Goal: Task Accomplishment & Management: Use online tool/utility

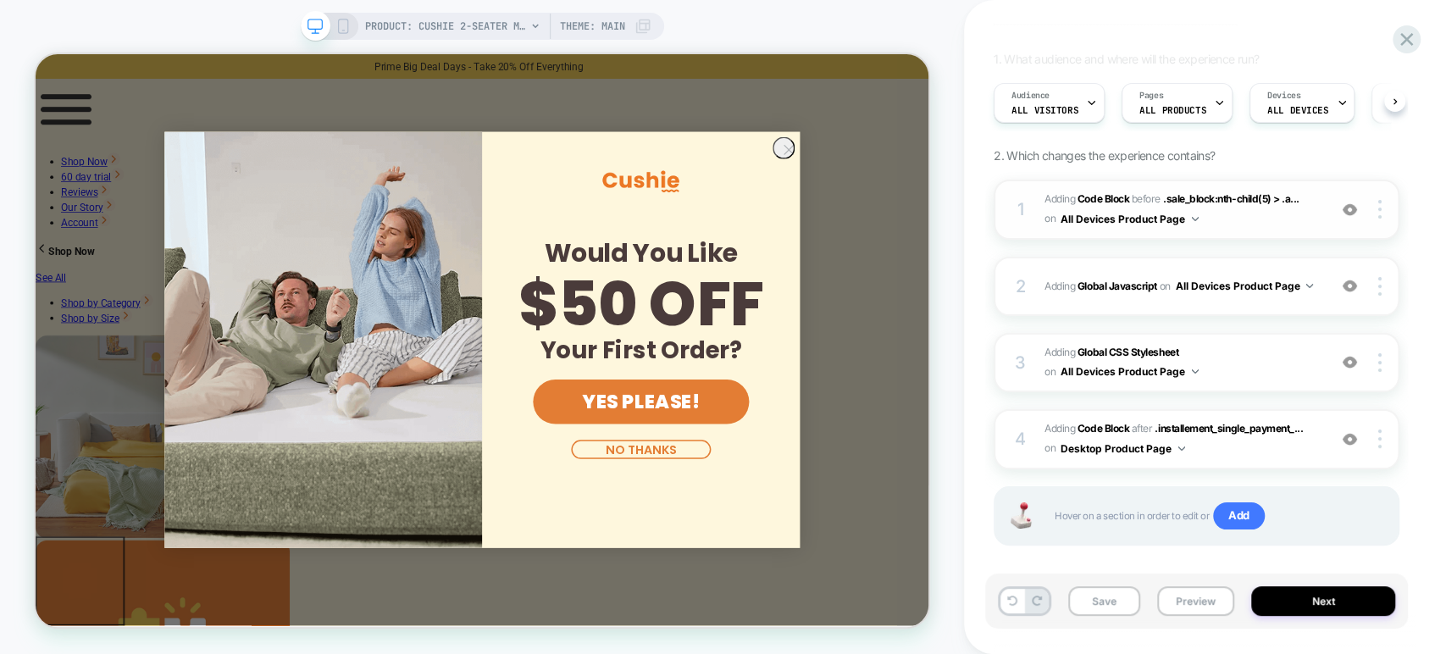
scroll to position [130, 0]
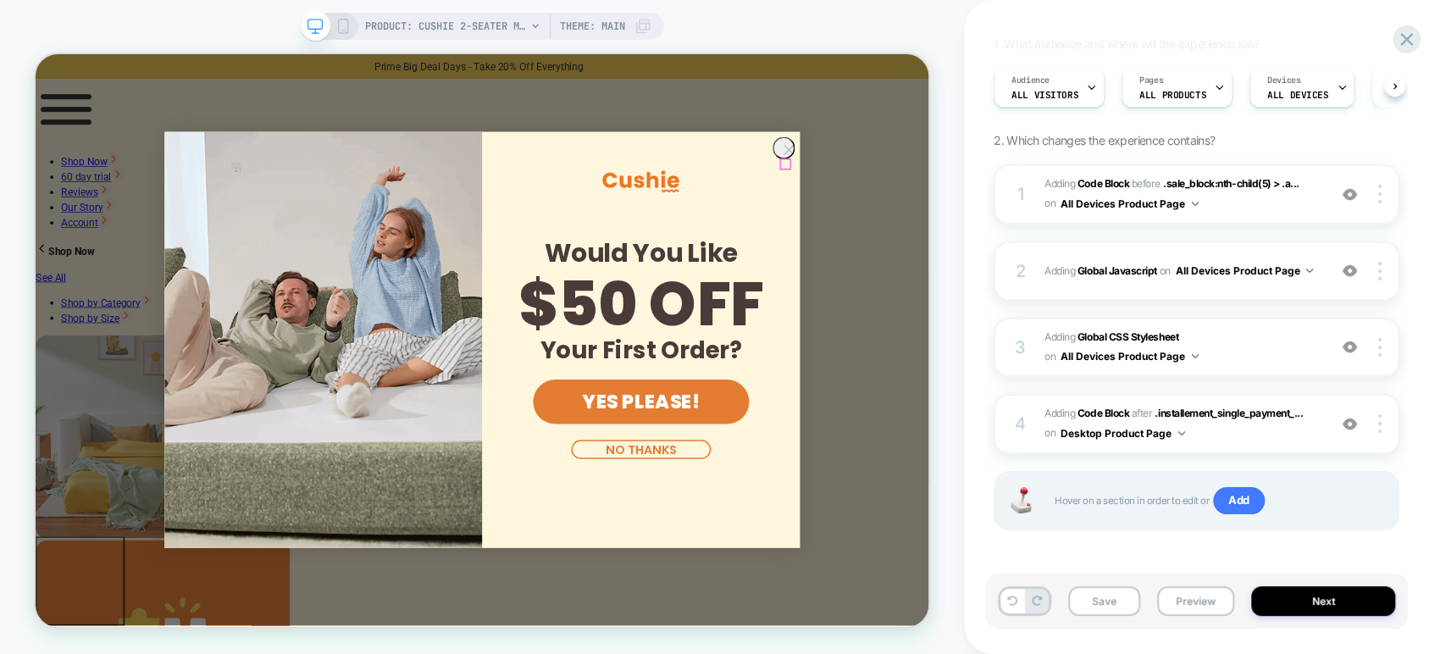
click at [1034, 188] on icon "Close dialog" at bounding box center [1040, 182] width 12 height 12
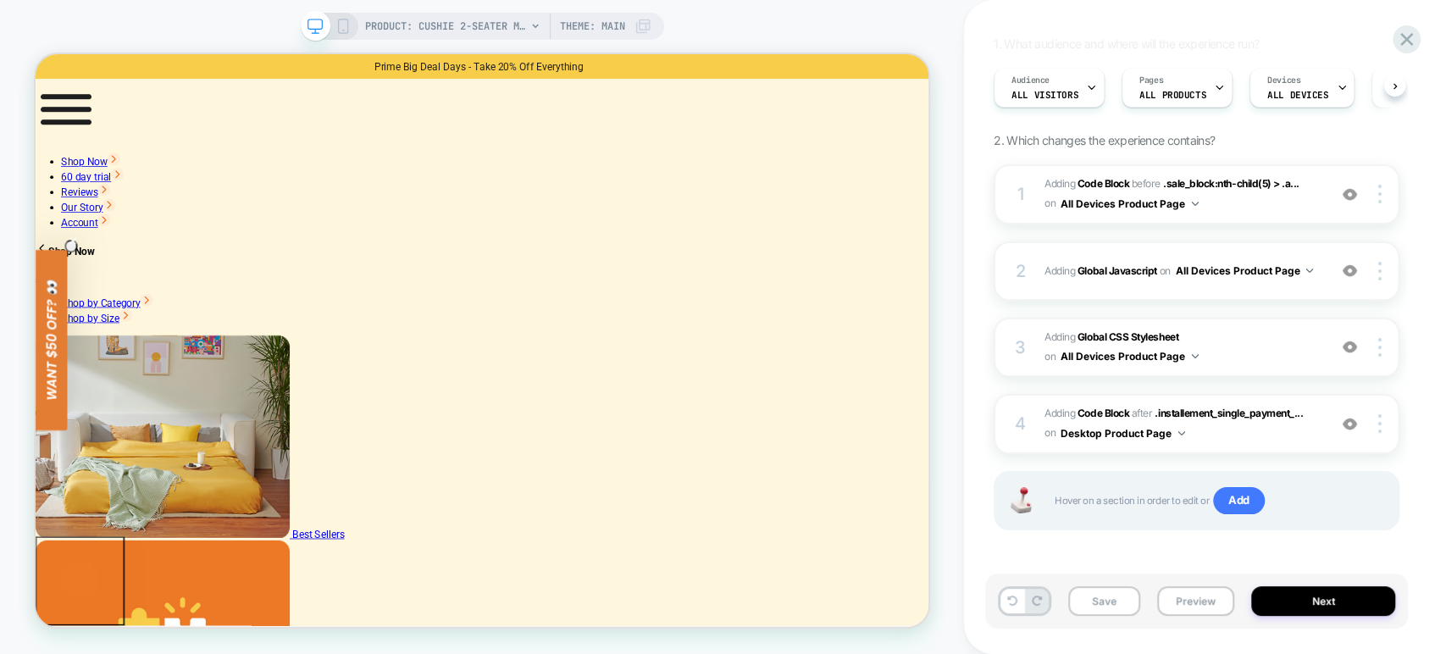
scroll to position [0, 0]
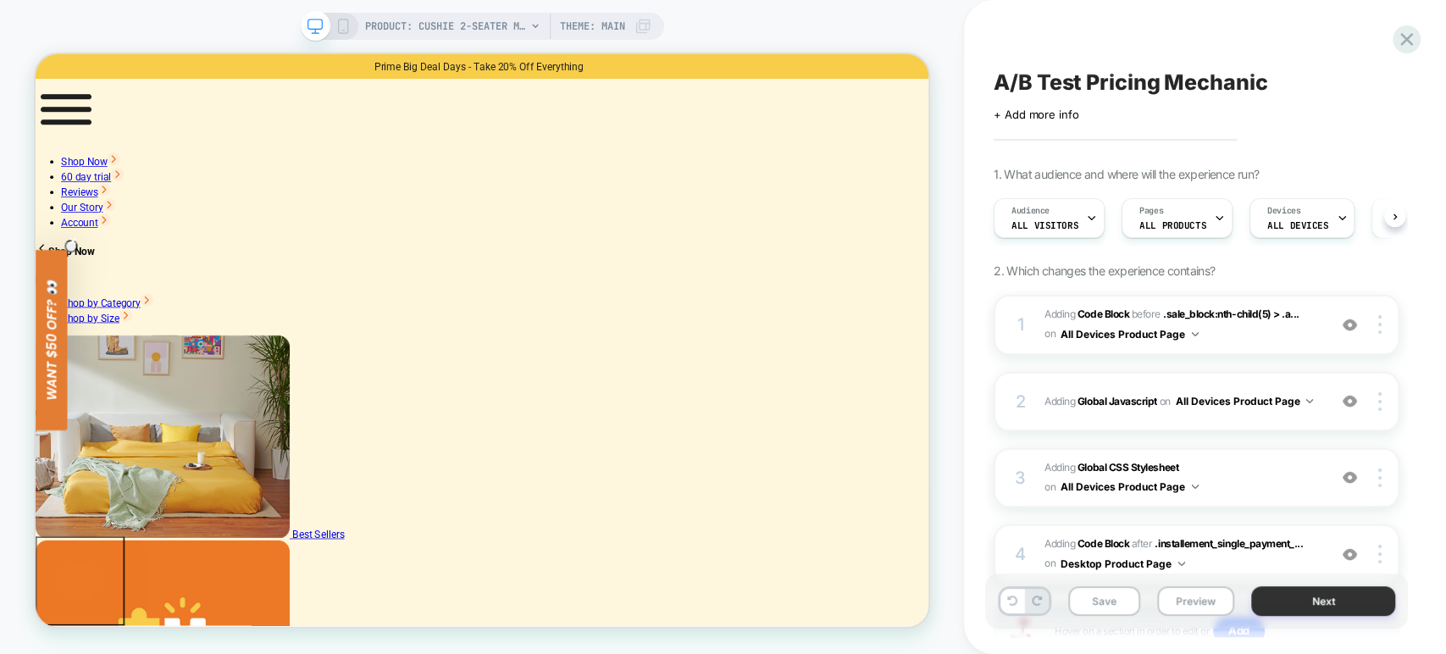
click at [1267, 608] on button "Next" at bounding box center [1323, 601] width 144 height 30
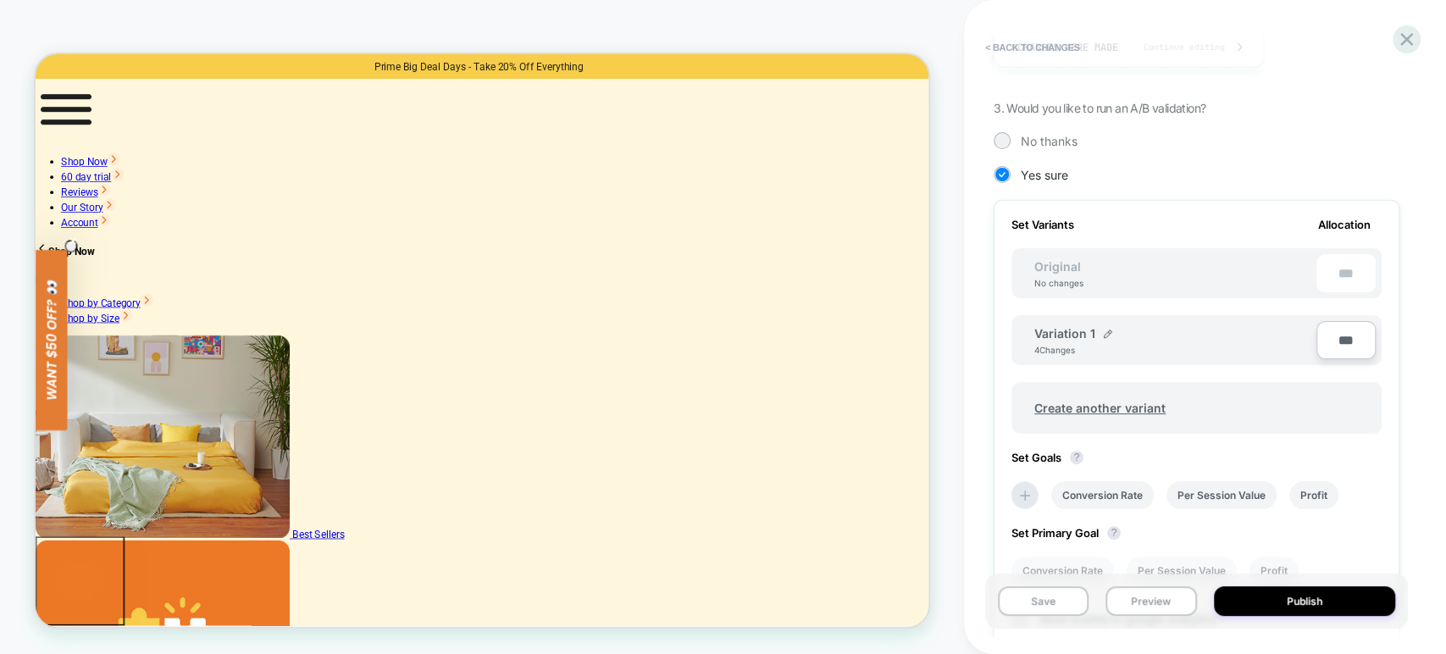
scroll to position [359, 0]
click at [1016, 46] on button "< Back to changes" at bounding box center [1032, 47] width 112 height 27
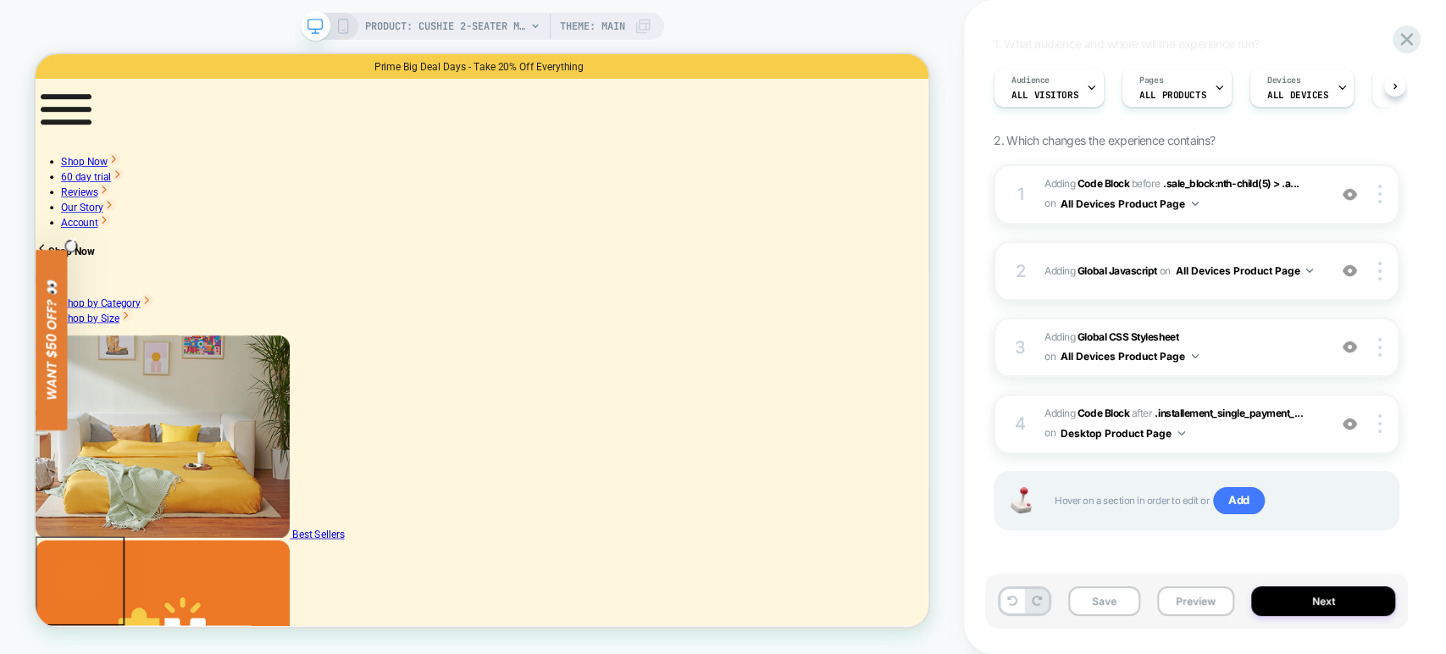
scroll to position [0, 0]
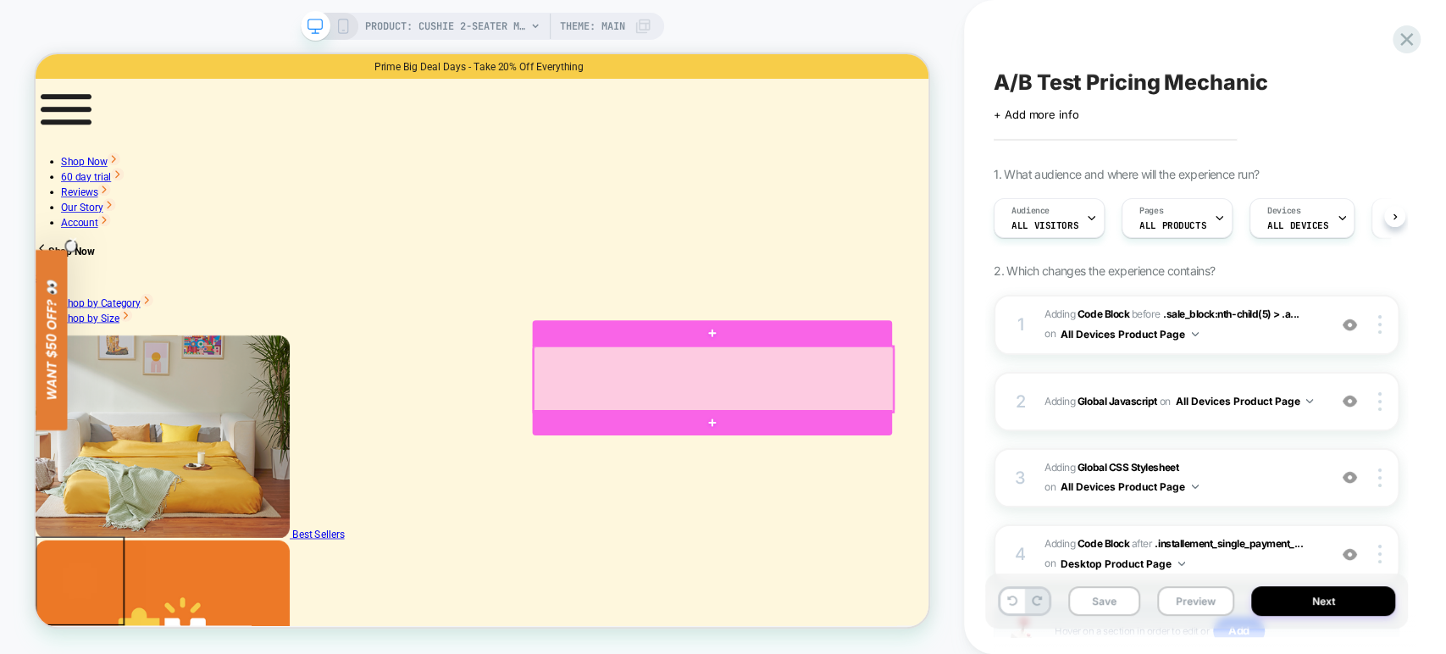
click at [999, 519] on div at bounding box center [939, 487] width 479 height 87
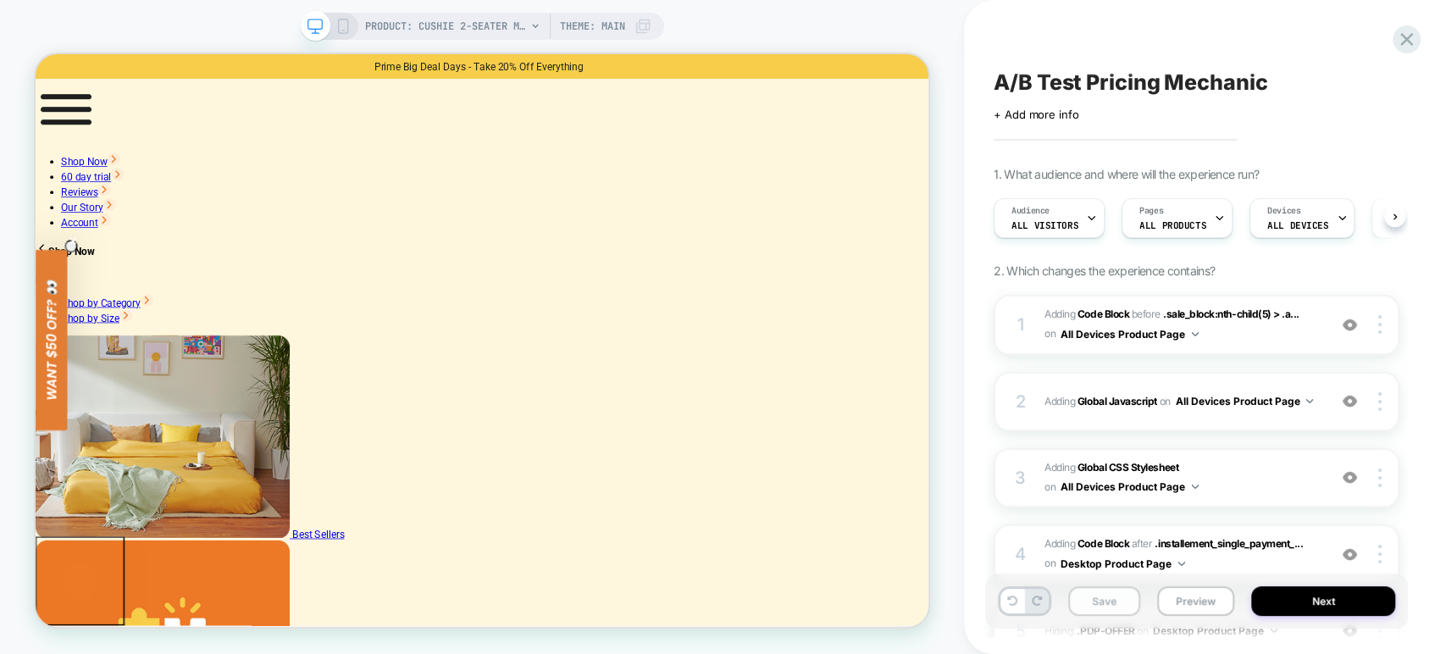
click at [1108, 595] on button "Save" at bounding box center [1104, 601] width 72 height 30
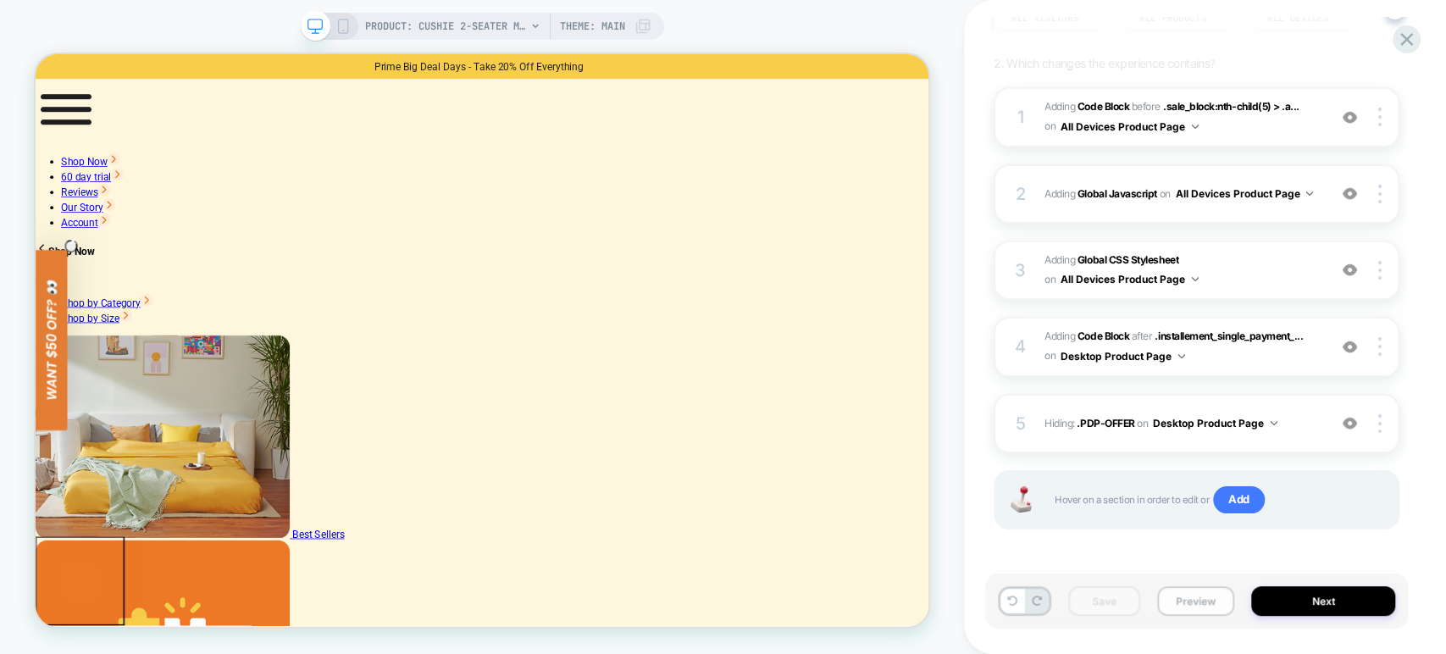
click at [1196, 606] on button "Preview" at bounding box center [1195, 601] width 77 height 30
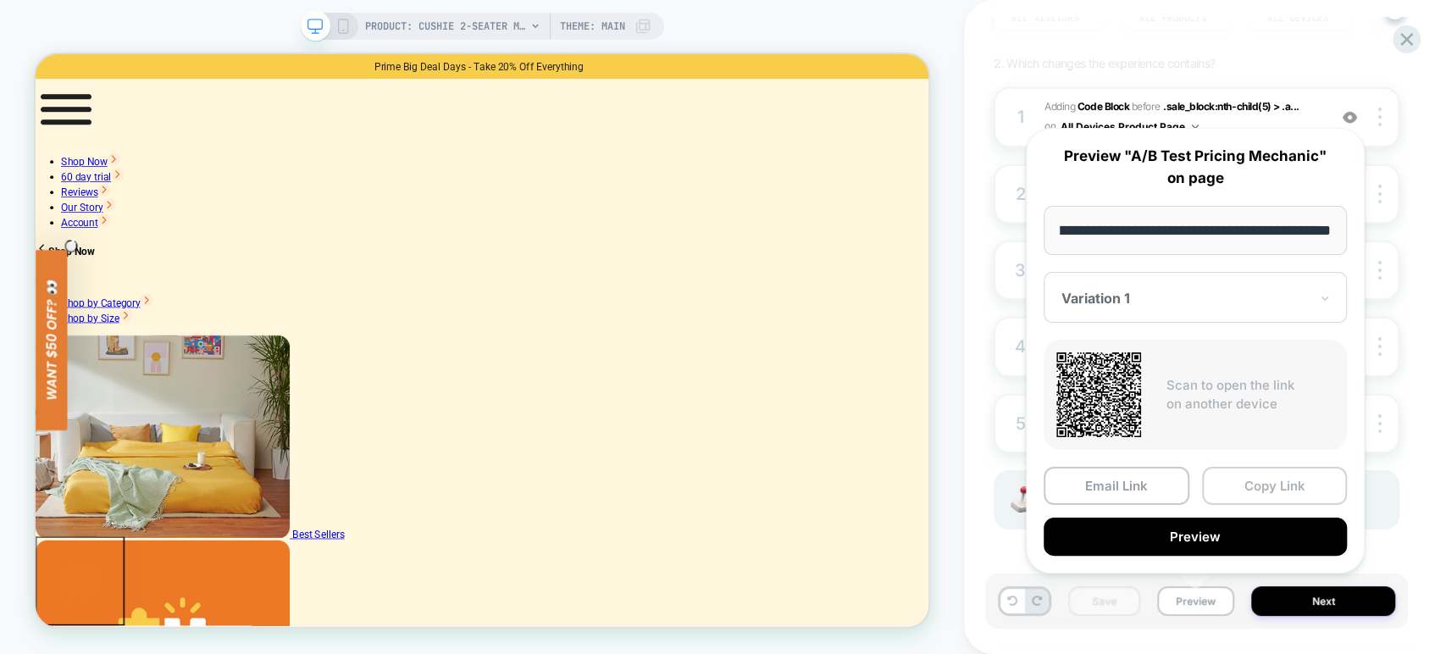
scroll to position [0, 0]
click at [1264, 487] on button "Copy Link" at bounding box center [1275, 486] width 146 height 38
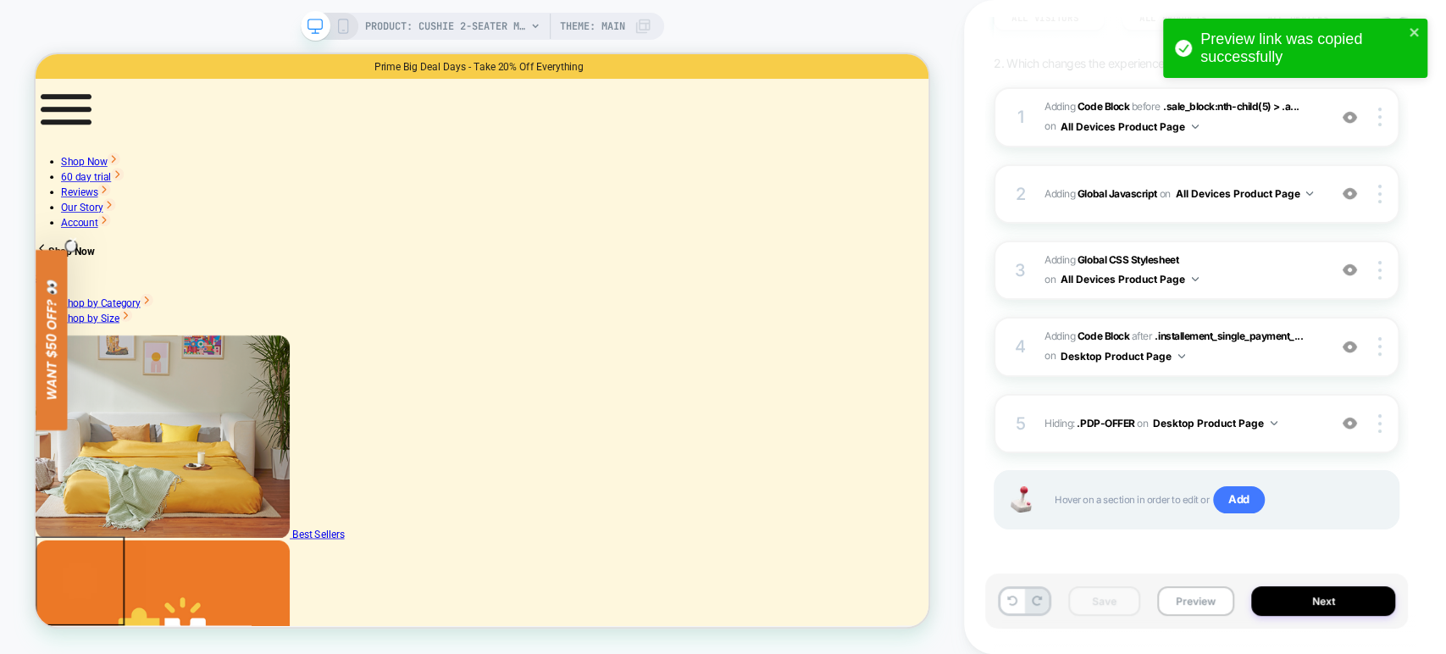
click at [338, 30] on icon at bounding box center [342, 26] width 15 height 15
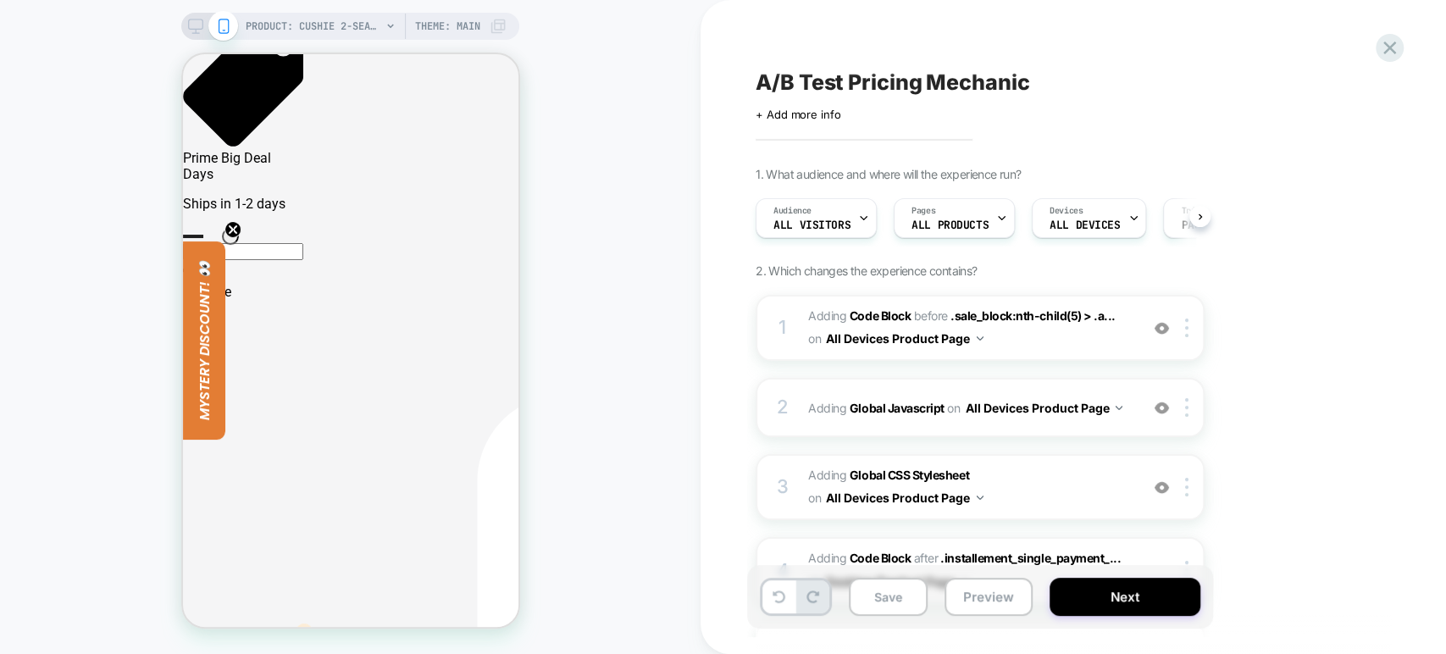
scroll to position [797, 0]
click at [198, 25] on icon at bounding box center [195, 26] width 15 height 15
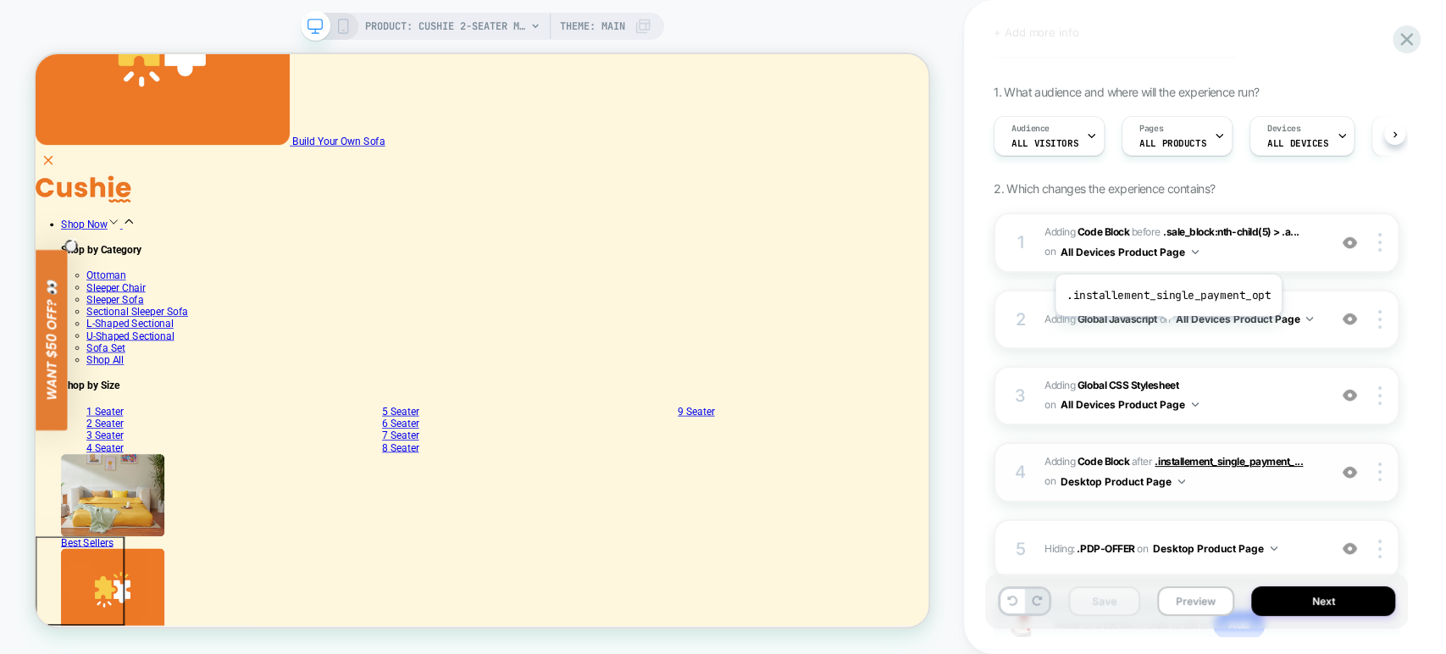
scroll to position [207, 0]
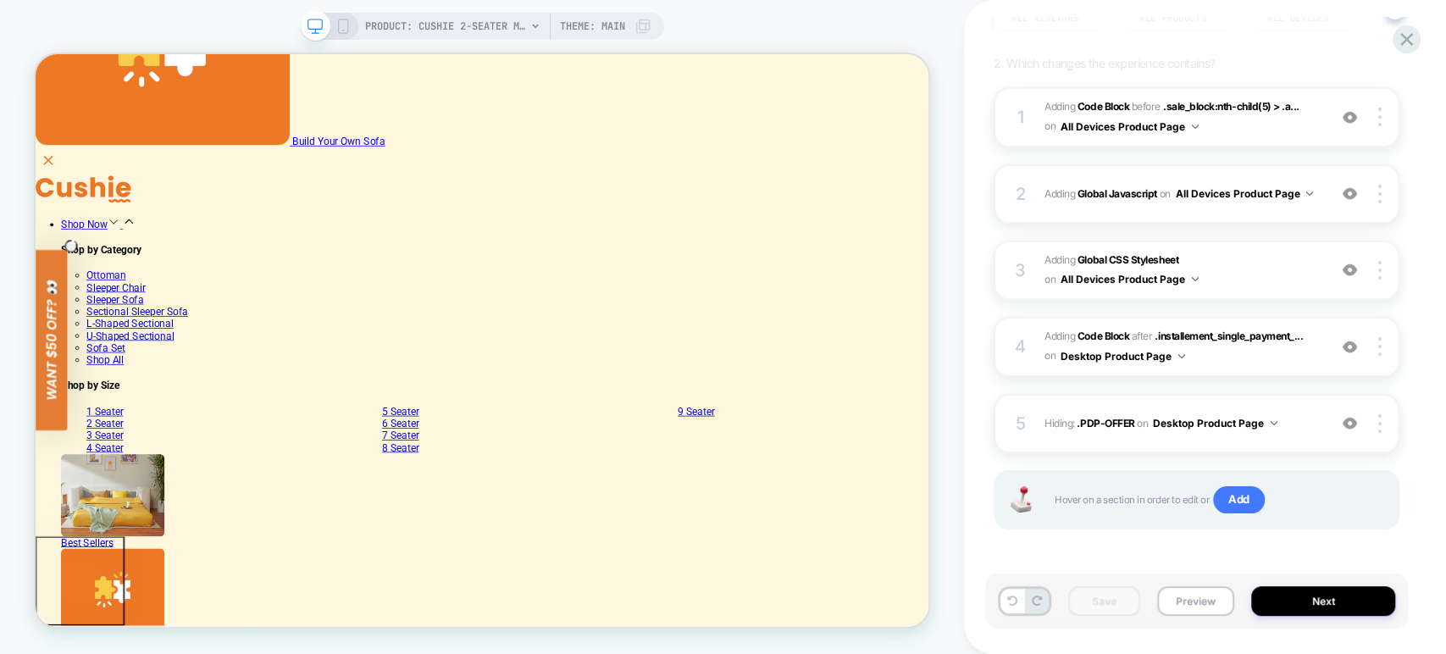
click at [1261, 418] on button "Desktop Product Page" at bounding box center [1215, 422] width 124 height 21
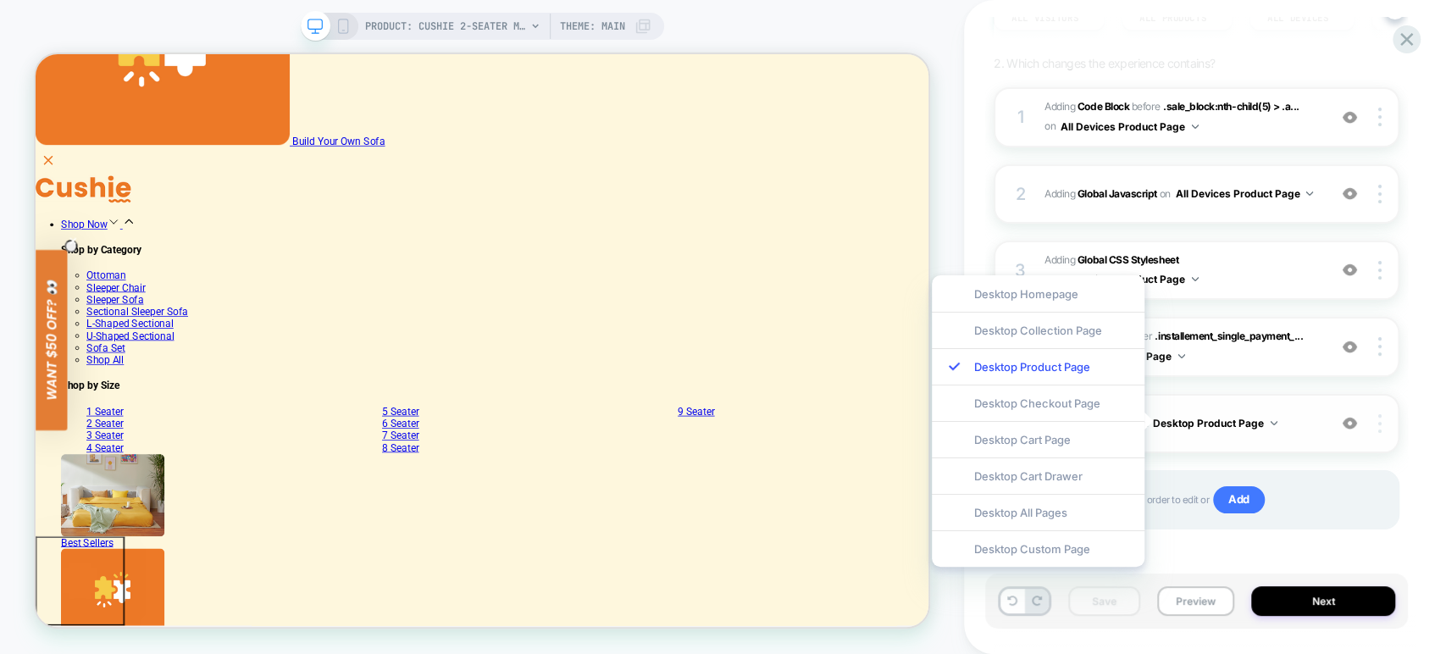
click at [1378, 423] on img at bounding box center [1379, 423] width 3 height 19
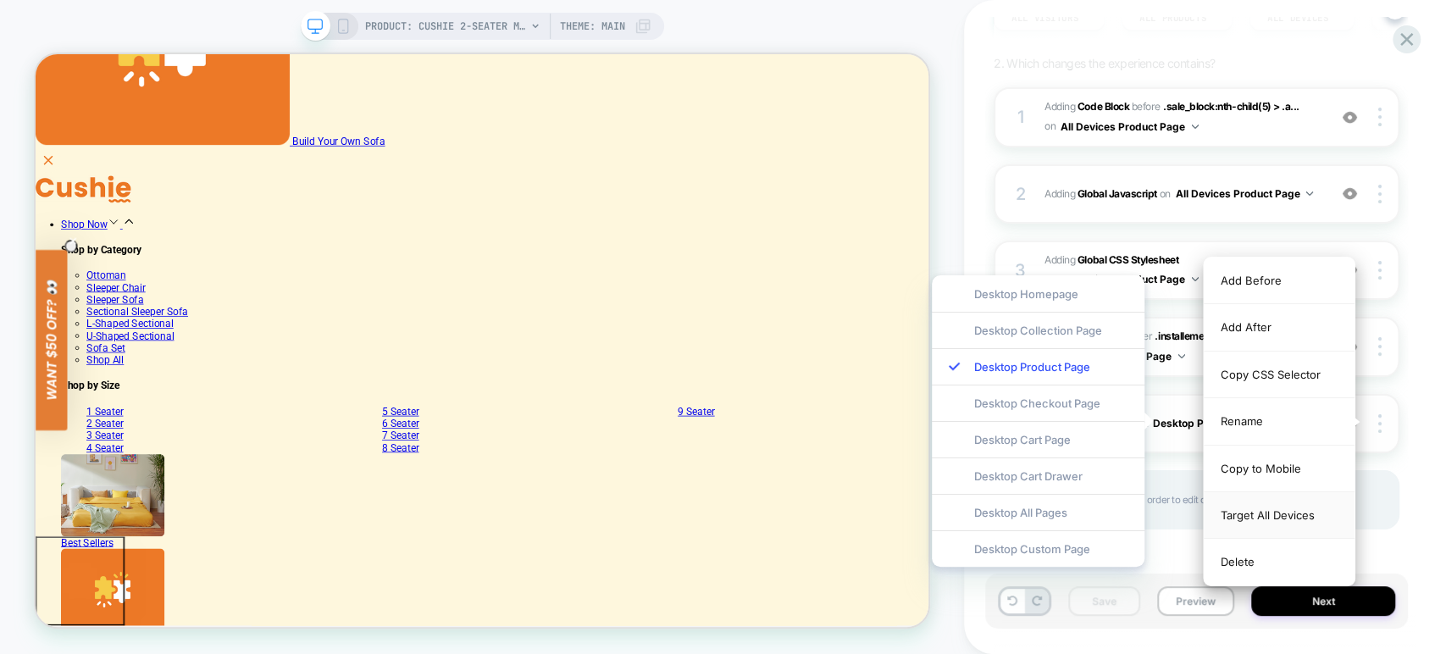
click at [1280, 506] on div "Target All Devices" at bounding box center [1278, 515] width 151 height 47
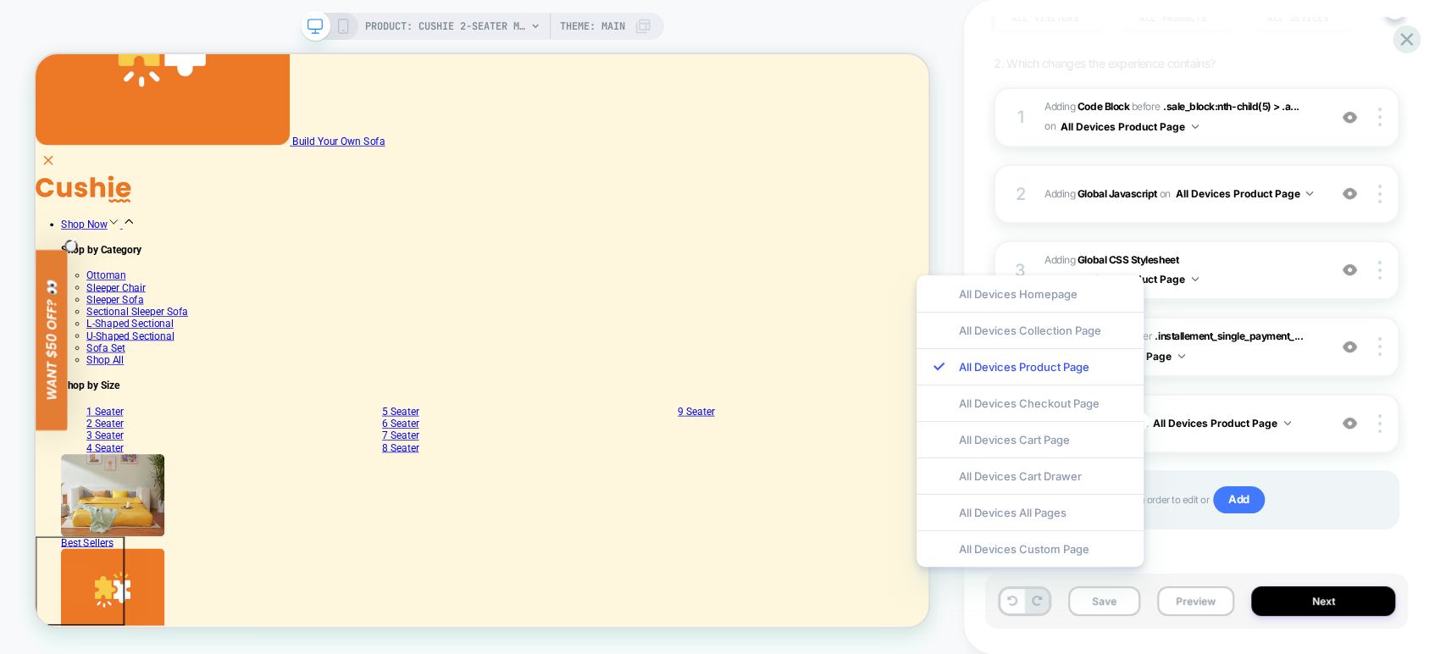
click at [956, 197] on div "PRODUCT: Cushie 2-Seater Modular Sleeper Sofa PRODUCT: Cushie 2-Seater Modular …" at bounding box center [482, 327] width 964 height 620
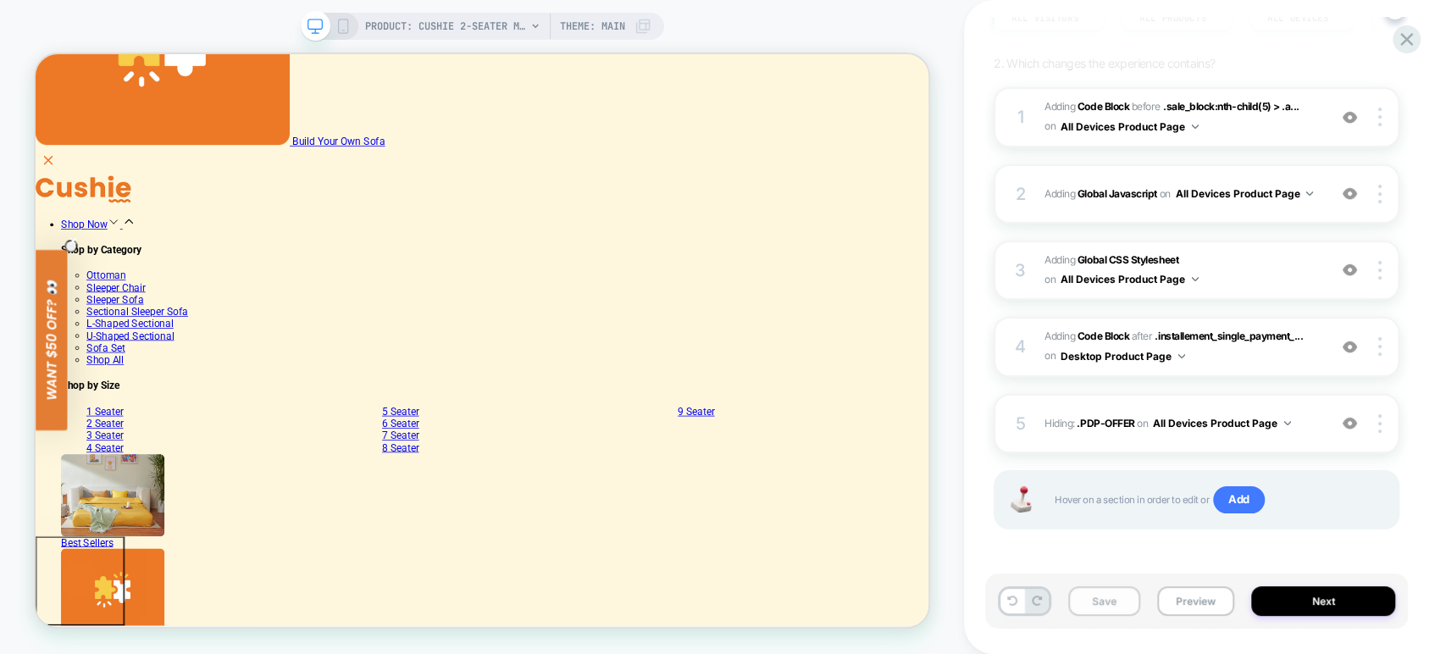
click at [1104, 600] on button "Save" at bounding box center [1104, 601] width 72 height 30
click at [1188, 600] on button "Preview" at bounding box center [1195, 601] width 77 height 30
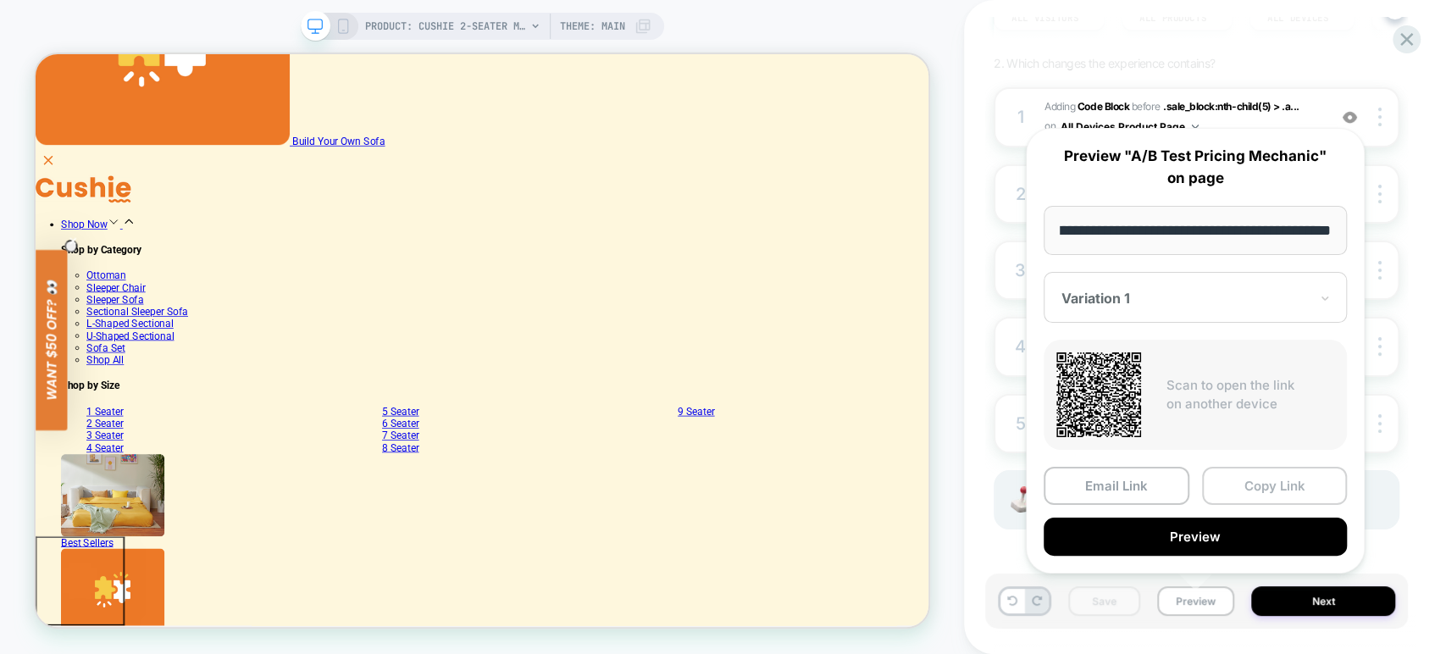
scroll to position [0, 0]
click at [1238, 485] on button "Copy Link" at bounding box center [1275, 486] width 146 height 38
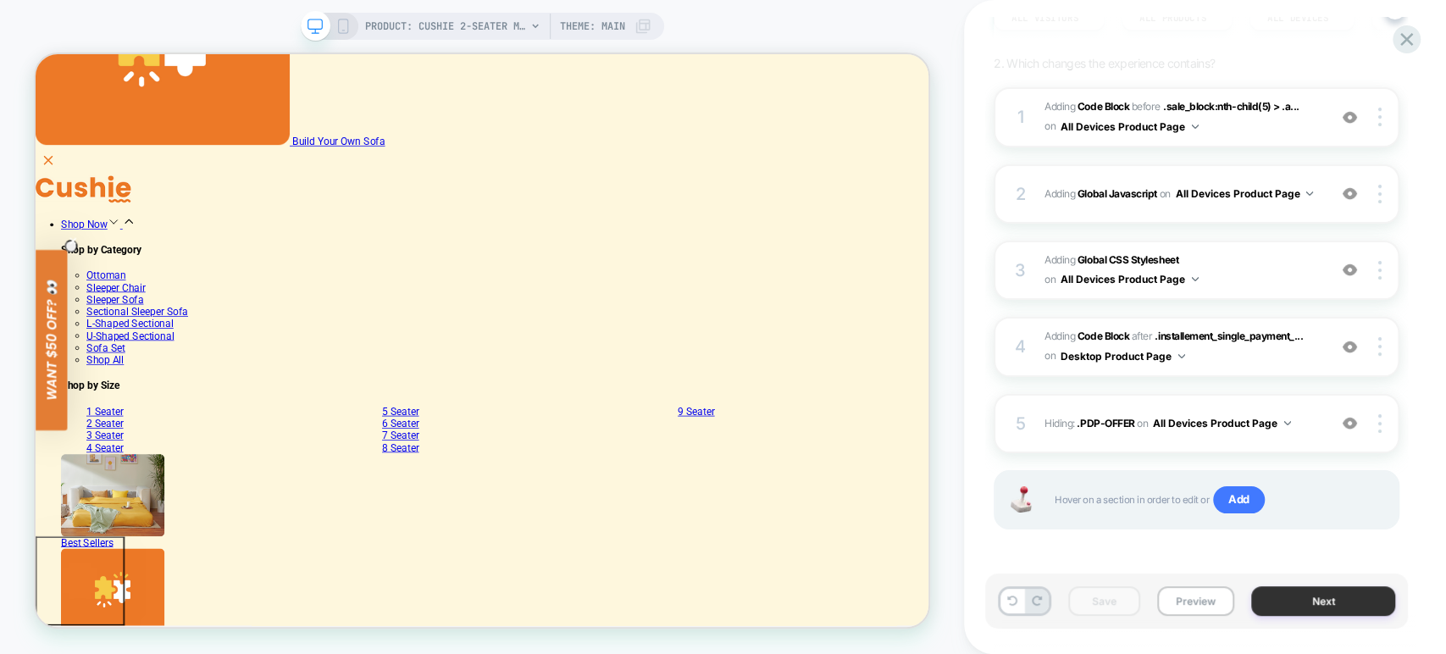
click at [1286, 598] on button "Next" at bounding box center [1323, 601] width 144 height 30
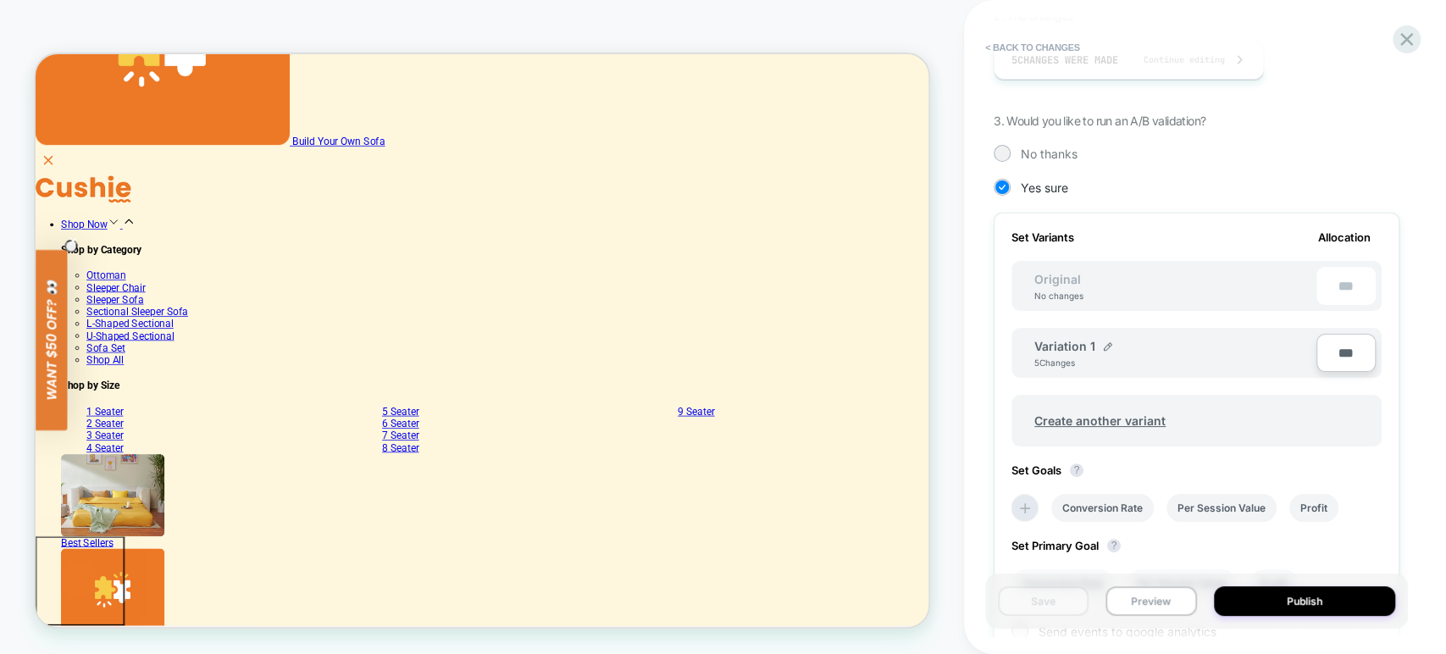
scroll to position [373, 0]
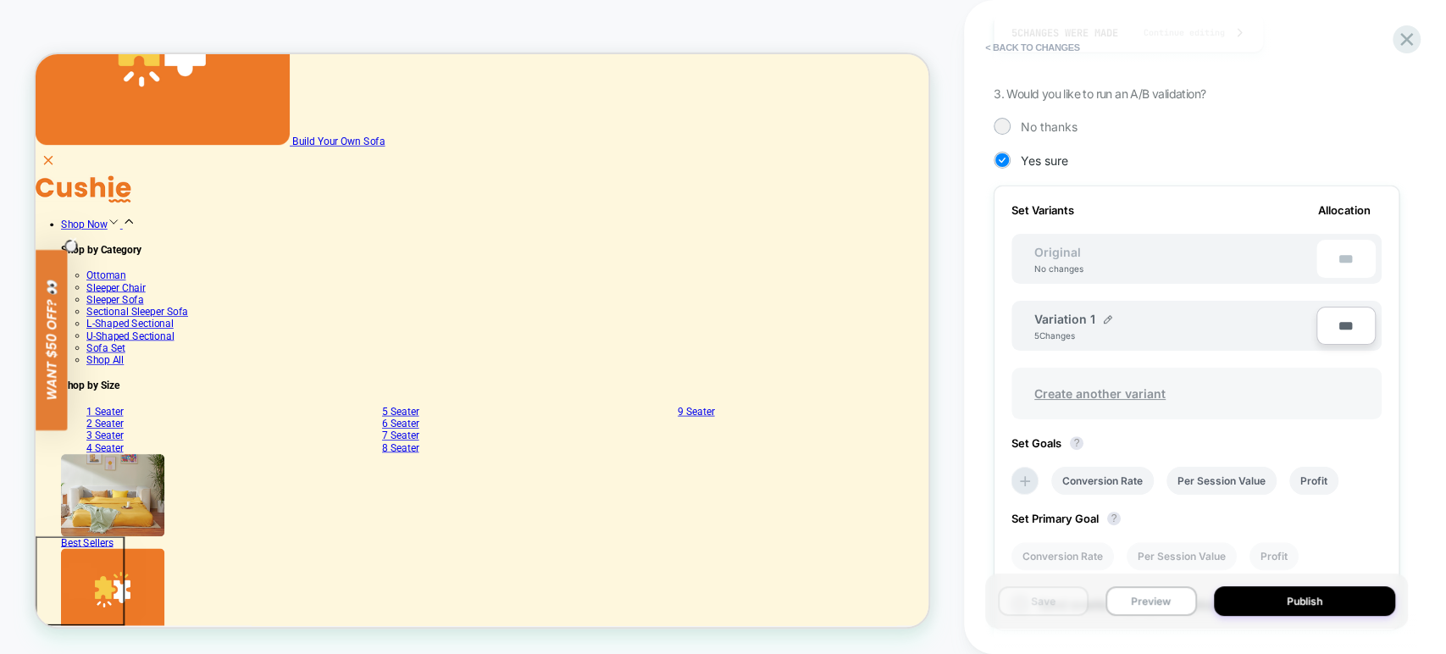
click at [1112, 391] on span "Create another variant" at bounding box center [1099, 393] width 165 height 40
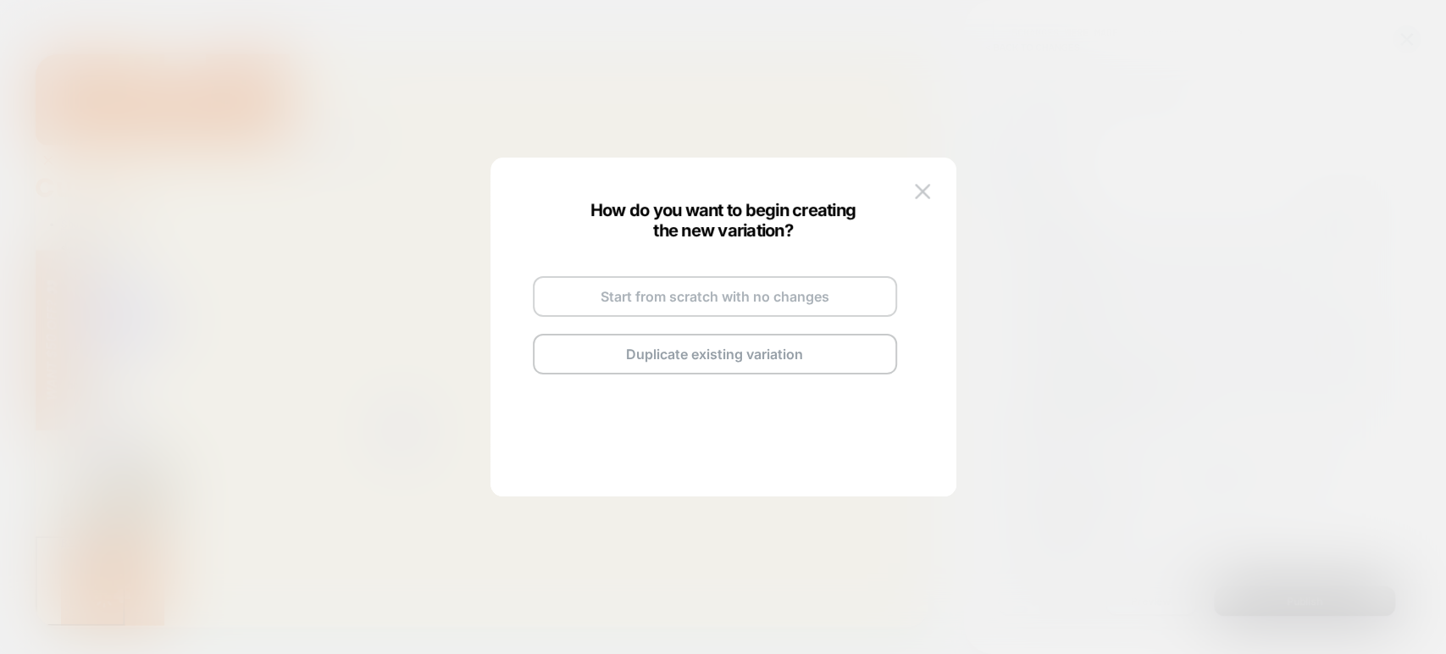
click at [761, 296] on button "Start from scratch with no changes" at bounding box center [715, 296] width 364 height 41
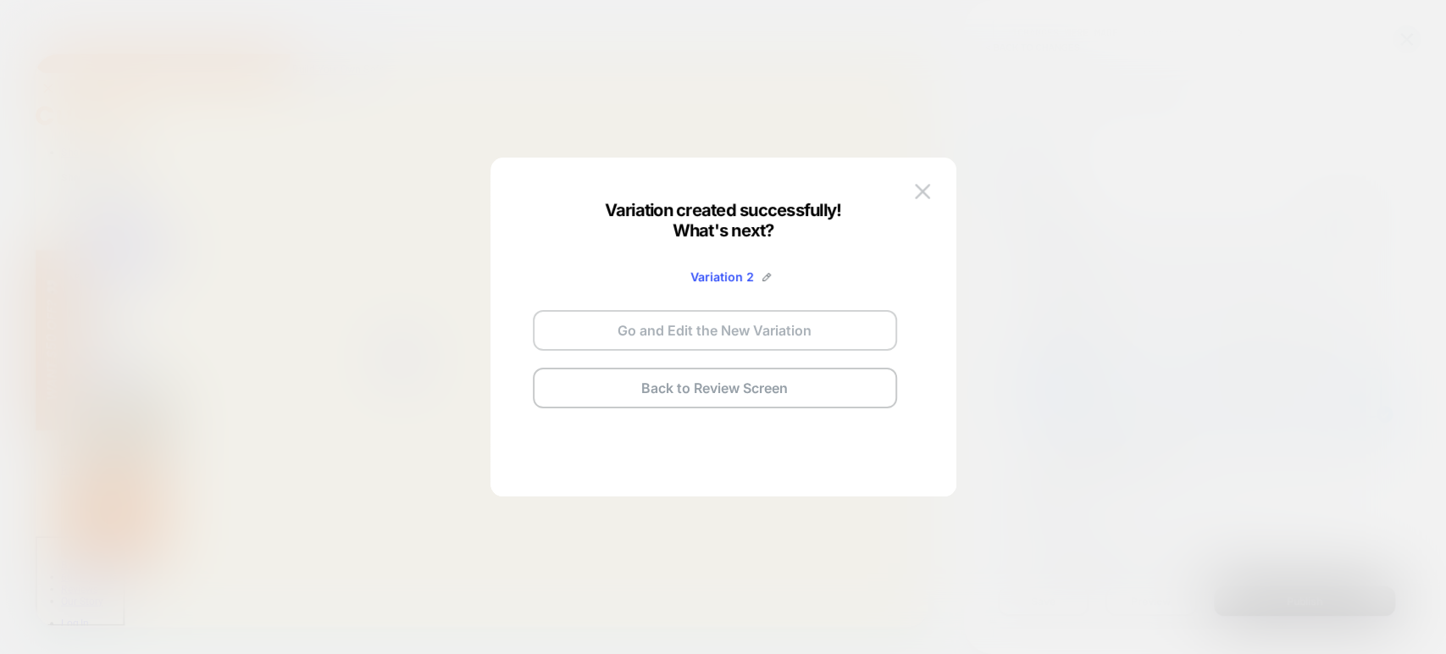
click at [694, 330] on button "Go and Edit the New Variation" at bounding box center [715, 330] width 364 height 41
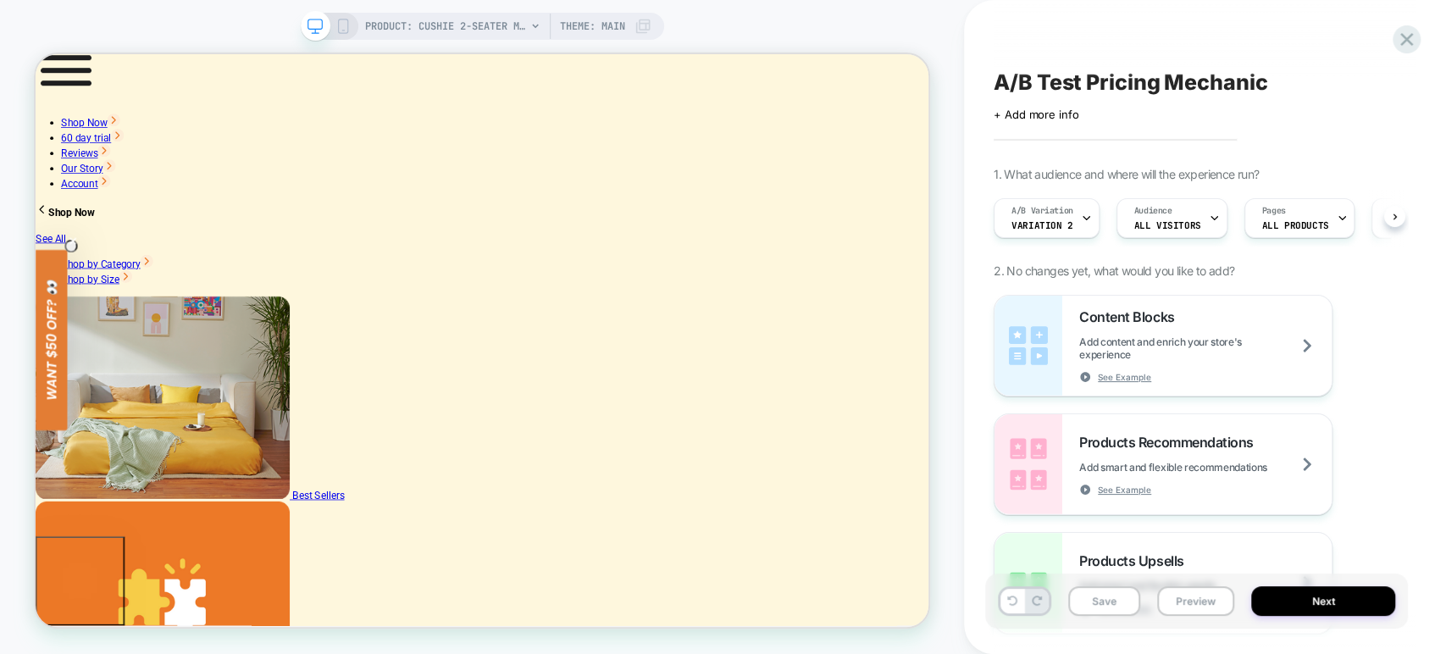
scroll to position [41, 0]
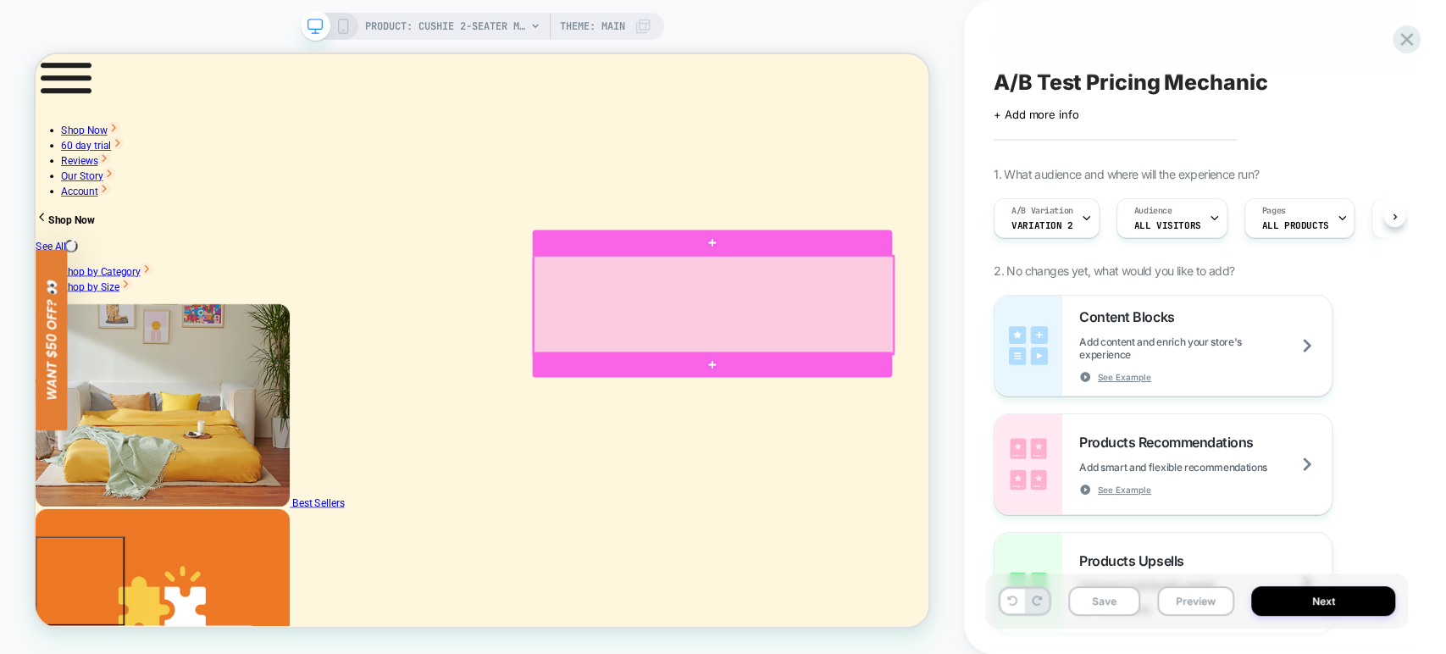
click at [1151, 324] on div at bounding box center [939, 389] width 479 height 131
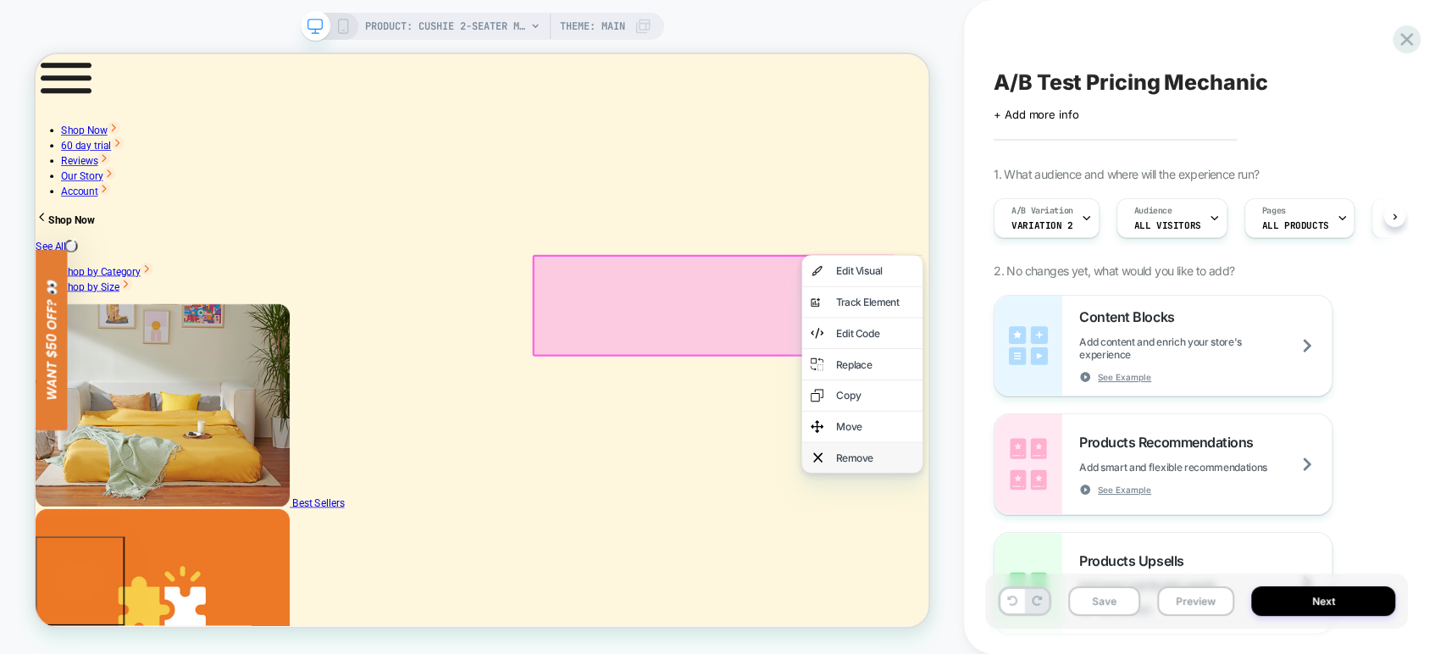
click at [1147, 581] on div "Remove" at bounding box center [1137, 592] width 161 height 41
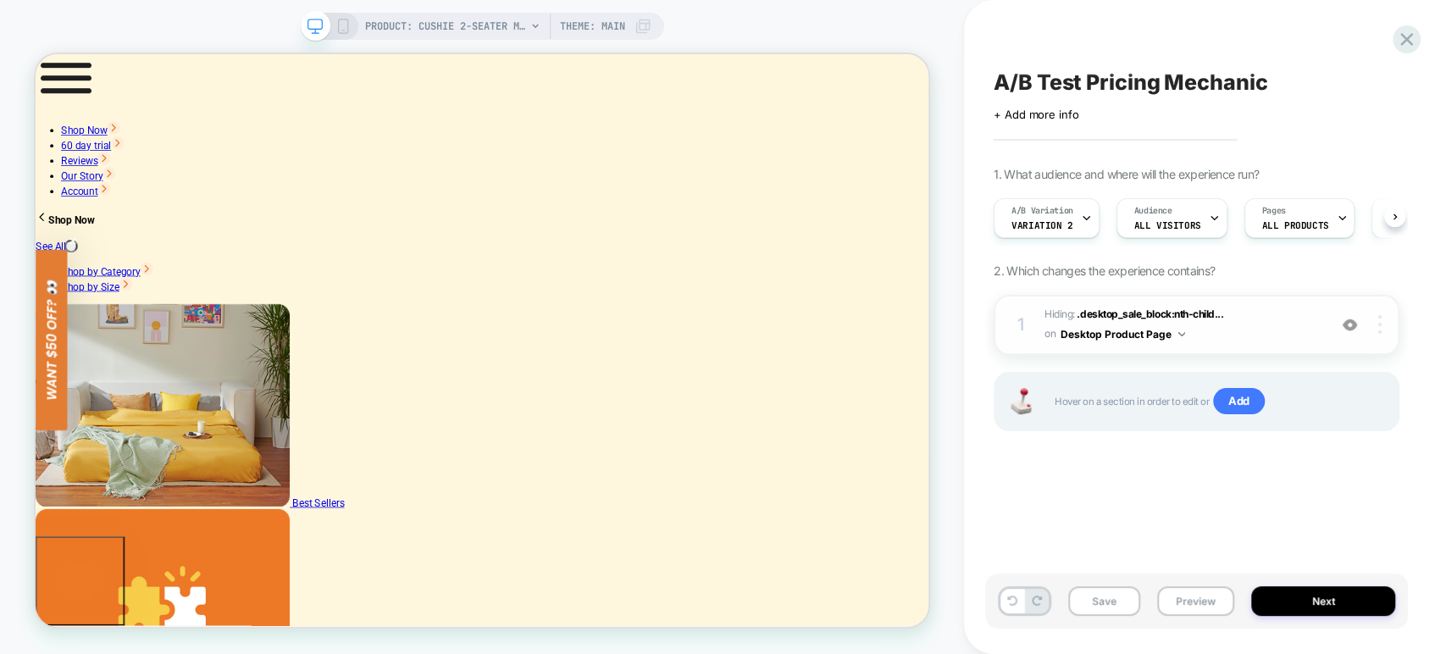
click at [1375, 319] on div at bounding box center [1382, 324] width 32 height 19
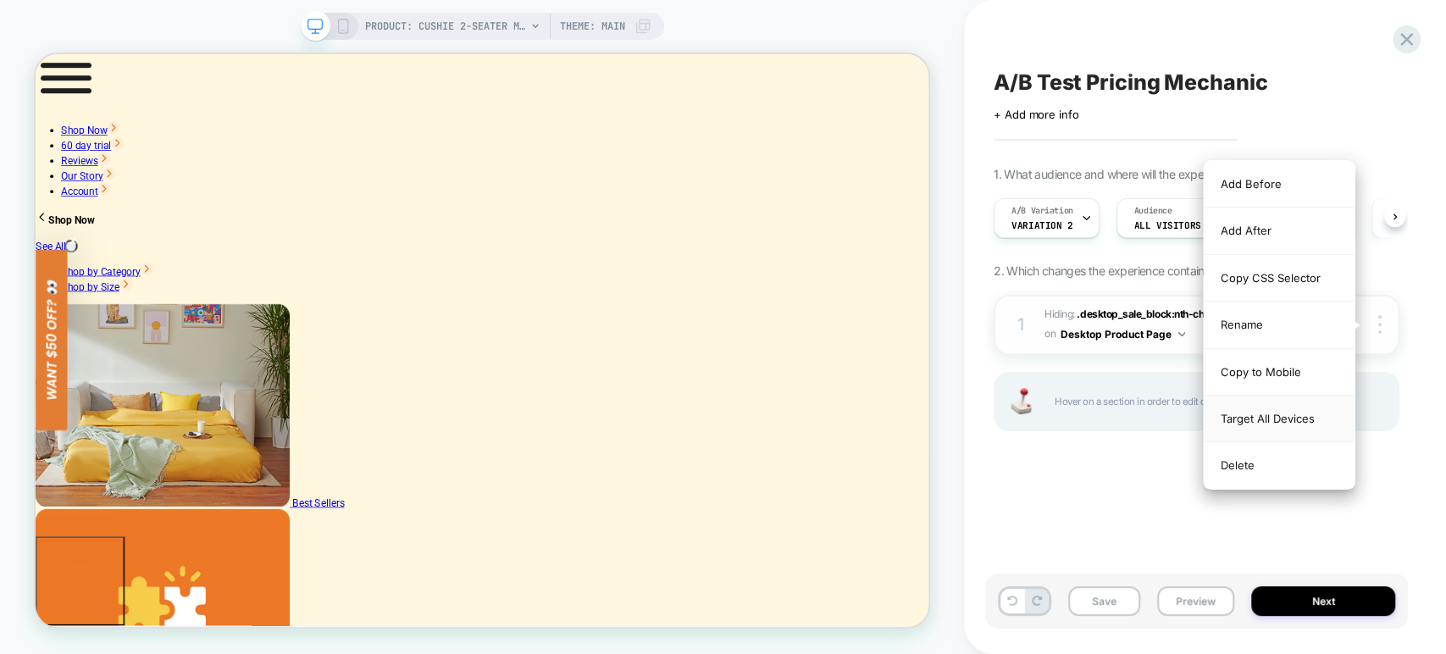
click at [1306, 419] on div "Target All Devices" at bounding box center [1278, 418] width 151 height 47
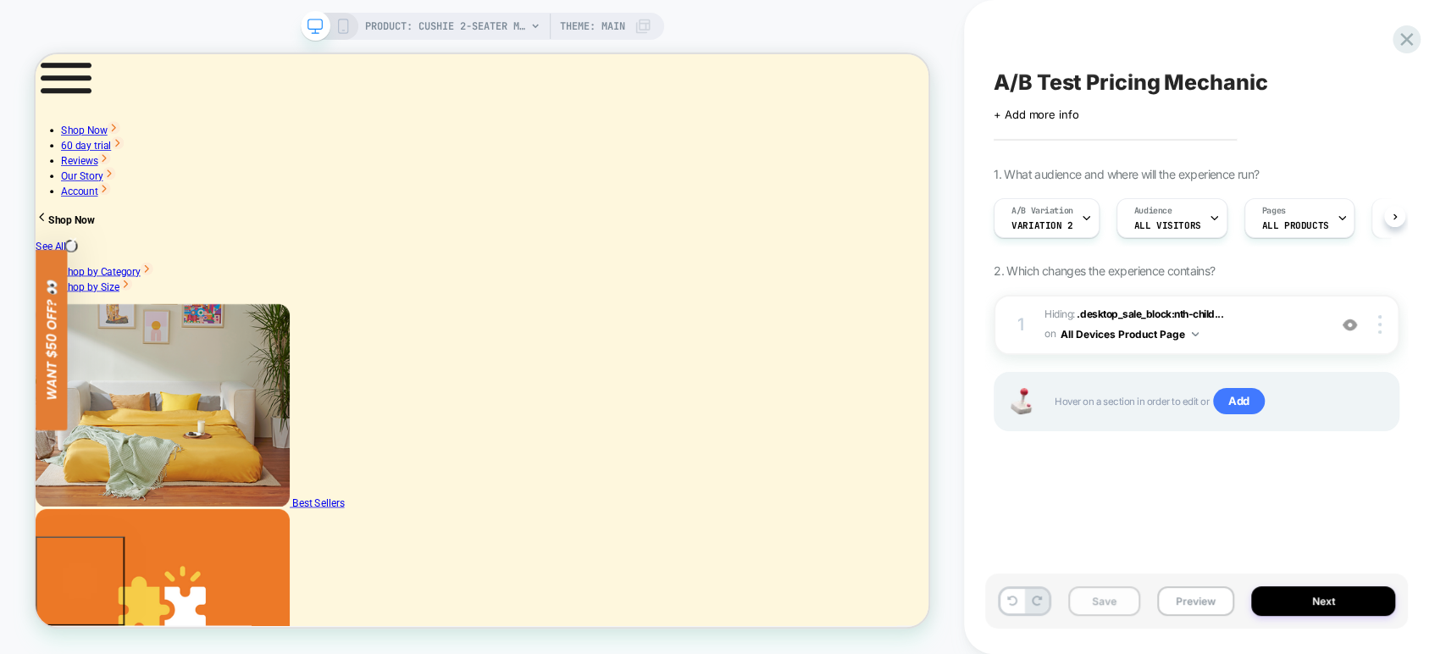
click at [1115, 608] on button "Save" at bounding box center [1104, 601] width 72 height 30
click at [1192, 600] on button "Preview" at bounding box center [1195, 601] width 77 height 30
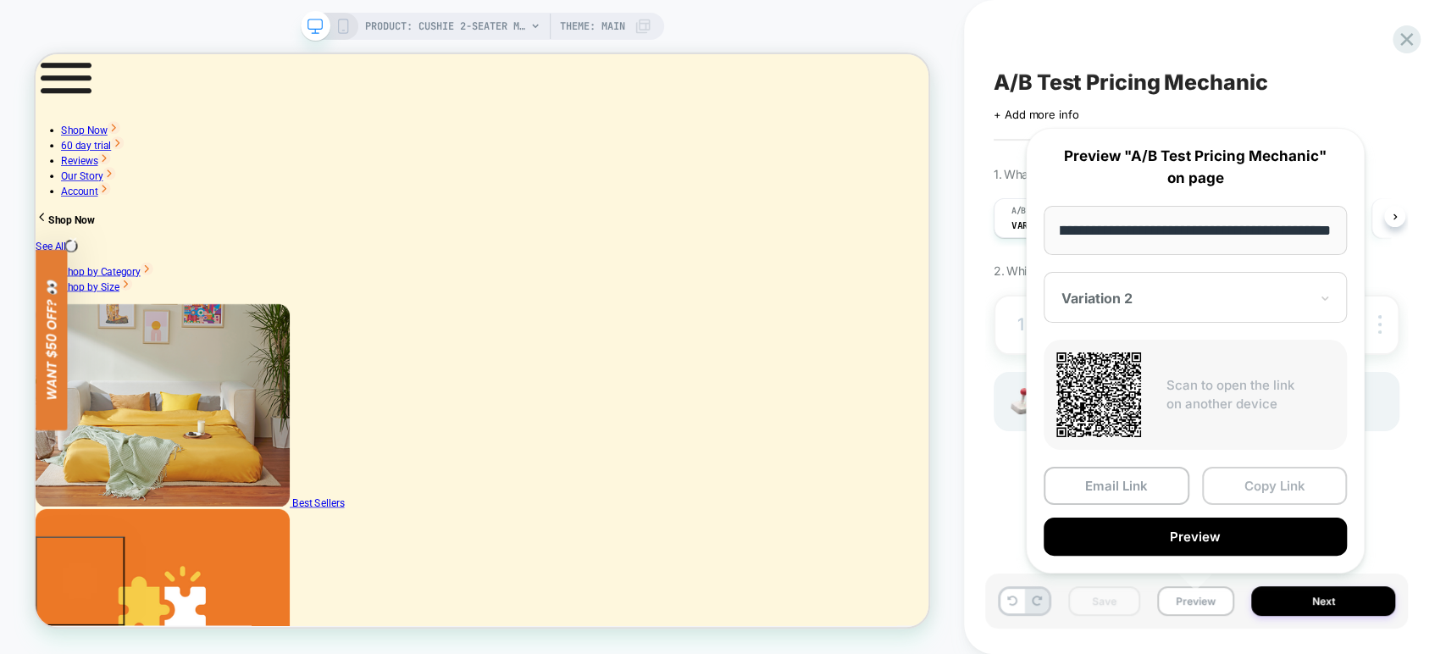
scroll to position [0, 0]
click at [1242, 484] on button "Copy Link" at bounding box center [1275, 486] width 146 height 38
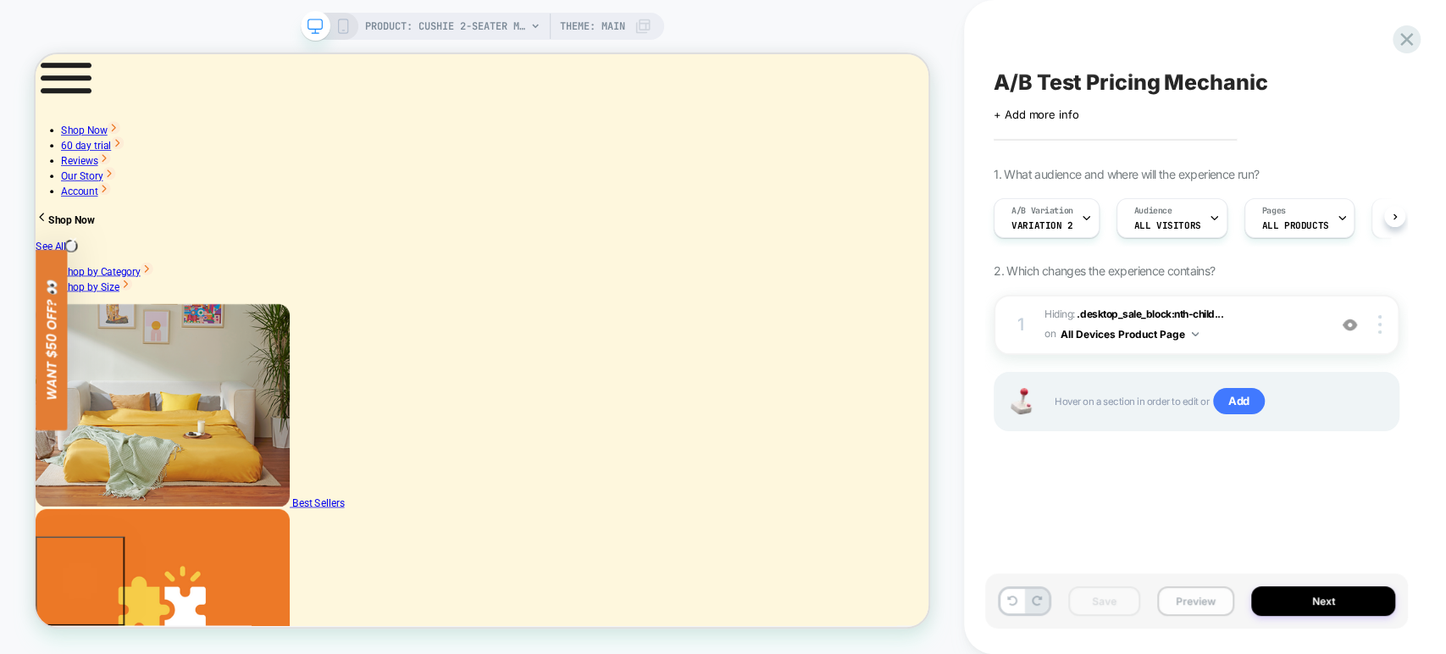
click at [1192, 605] on button "Preview" at bounding box center [1195, 601] width 77 height 30
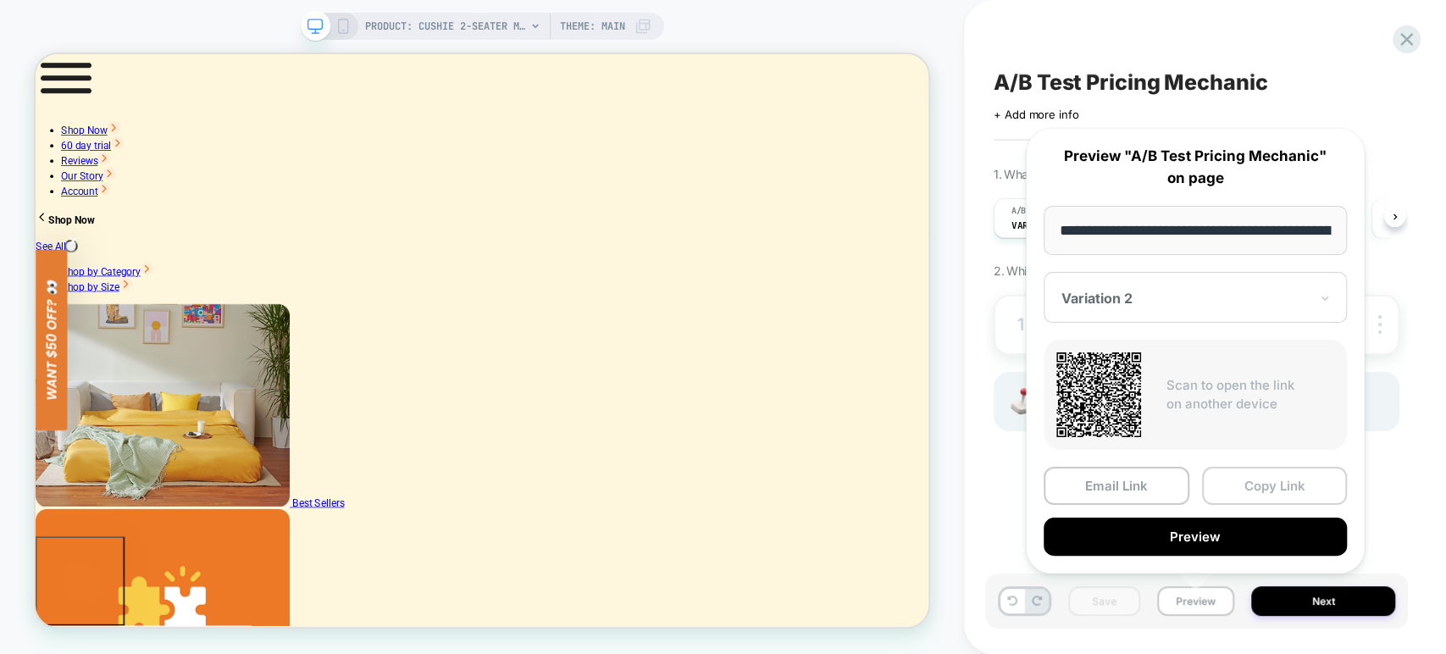
click at [1233, 492] on button "Copy Link" at bounding box center [1275, 486] width 146 height 38
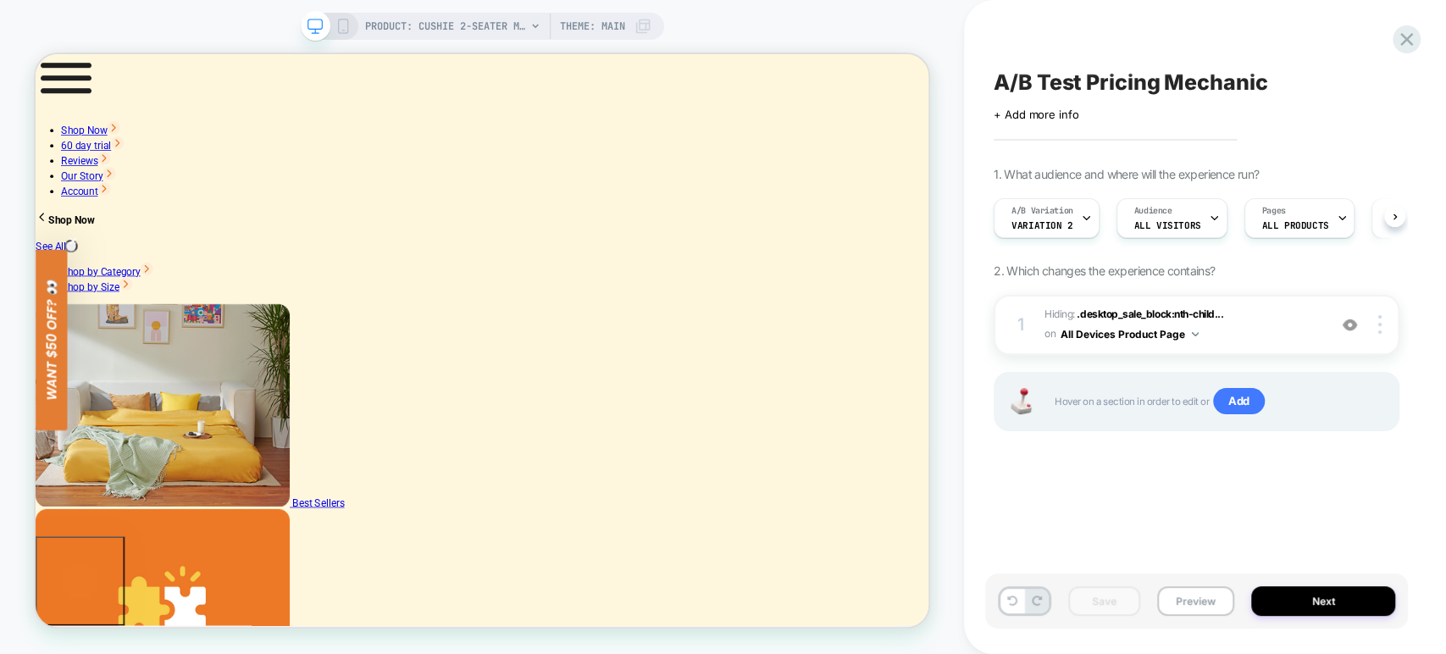
click at [1043, 80] on span "A/B Test Pricing Mechanic" at bounding box center [1130, 81] width 274 height 25
click at [1043, 80] on textarea "**********" at bounding box center [1168, 81] width 351 height 25
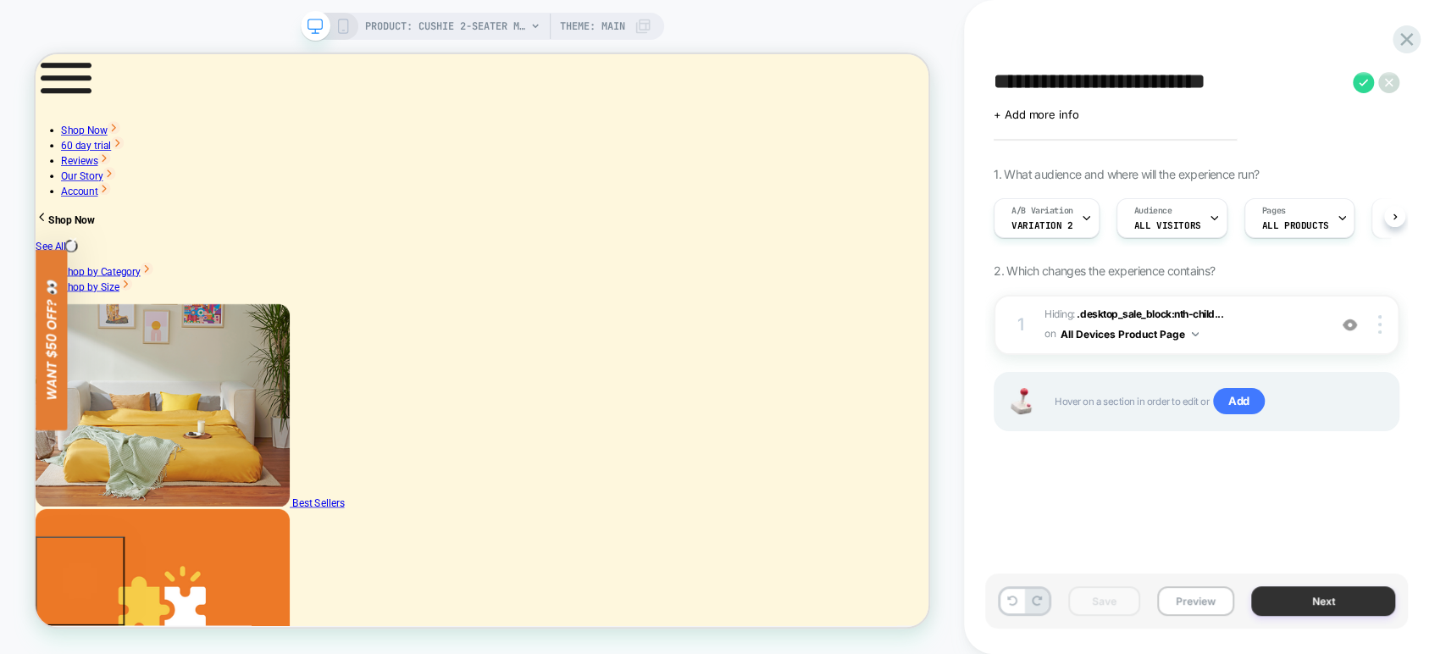
click at [1259, 588] on button "Next" at bounding box center [1323, 601] width 144 height 30
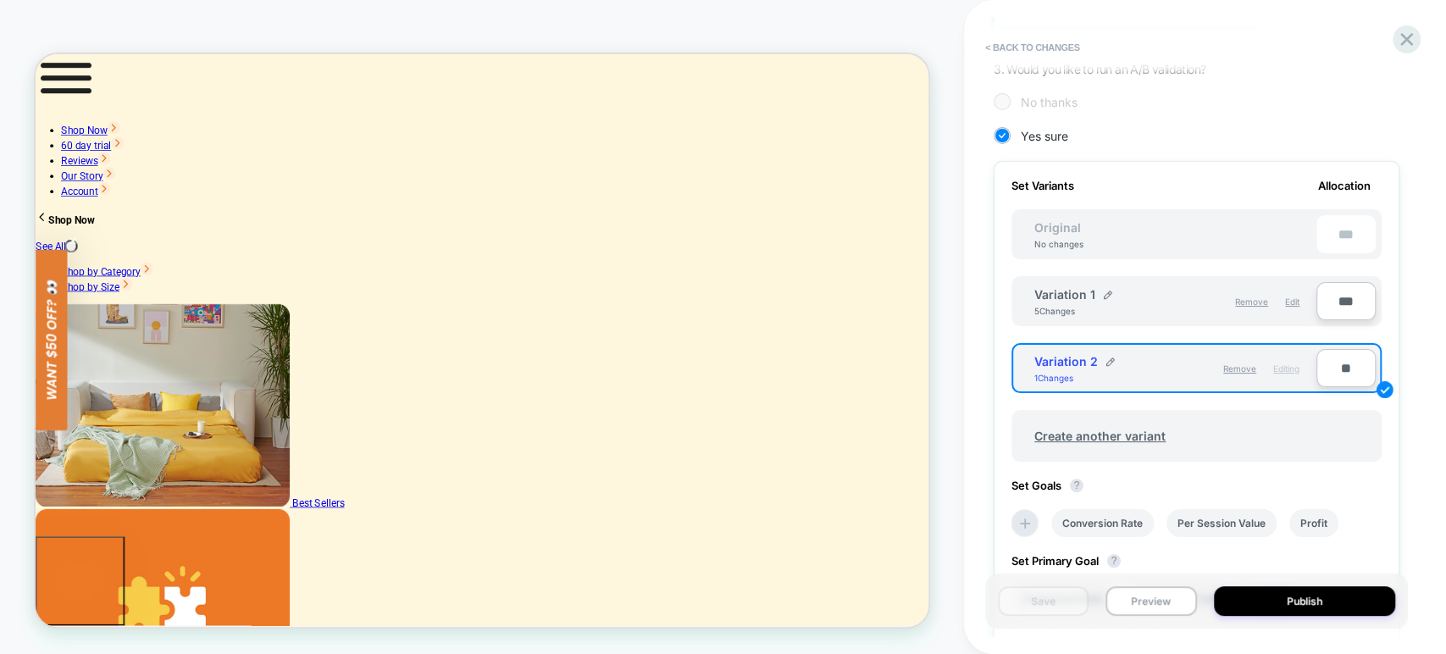
scroll to position [397, 0]
click at [1336, 371] on input "**" at bounding box center [1345, 368] width 59 height 38
type input "**"
type input "***"
